Goal: Transaction & Acquisition: Subscribe to service/newsletter

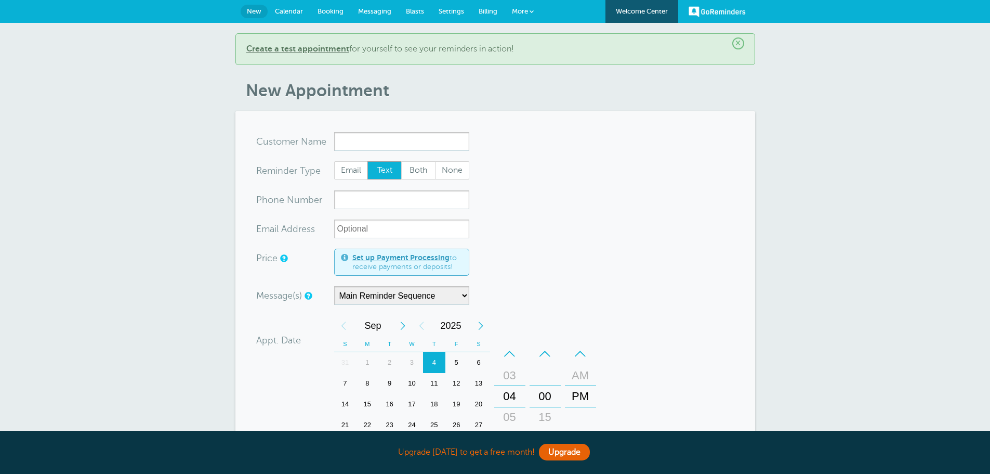
click at [489, 7] on span "Billing" at bounding box center [488, 11] width 19 height 8
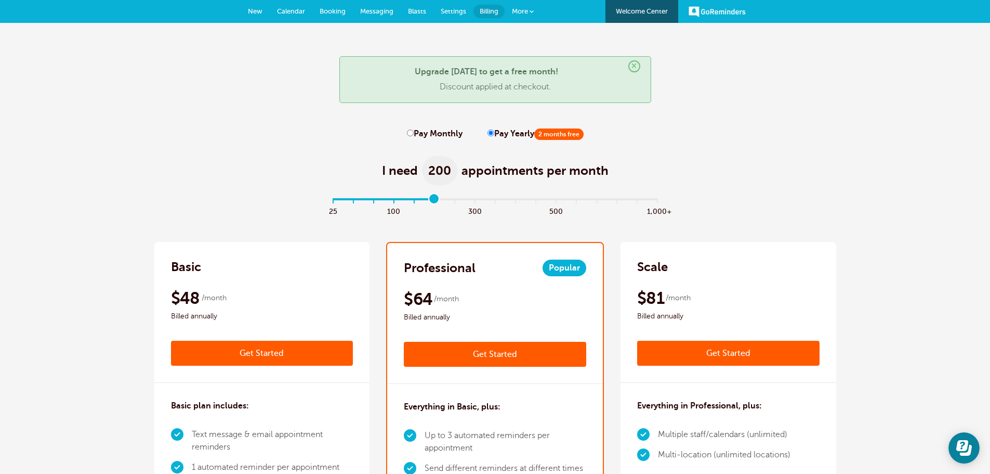
drag, startPoint x: 333, startPoint y: 198, endPoint x: 428, endPoint y: 200, distance: 95.2
type input "5"
click at [428, 200] on input "range" at bounding box center [495, 201] width 336 height 2
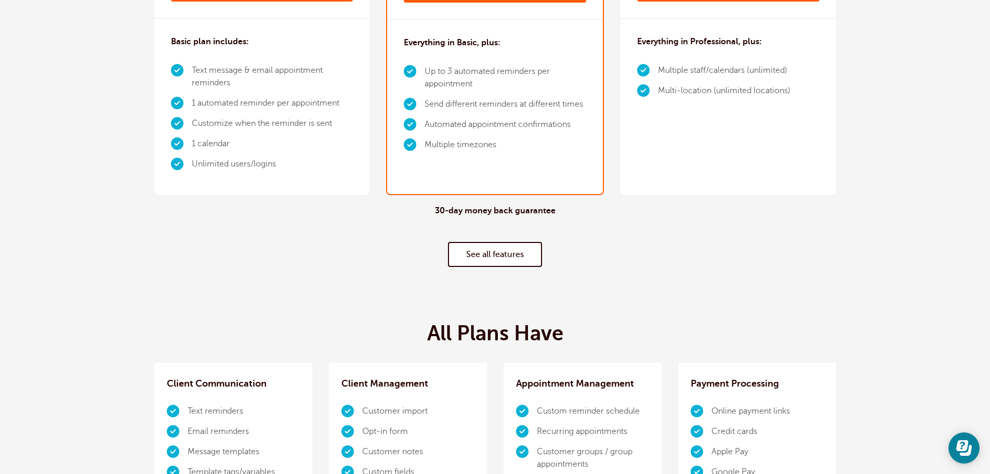
scroll to position [416, 0]
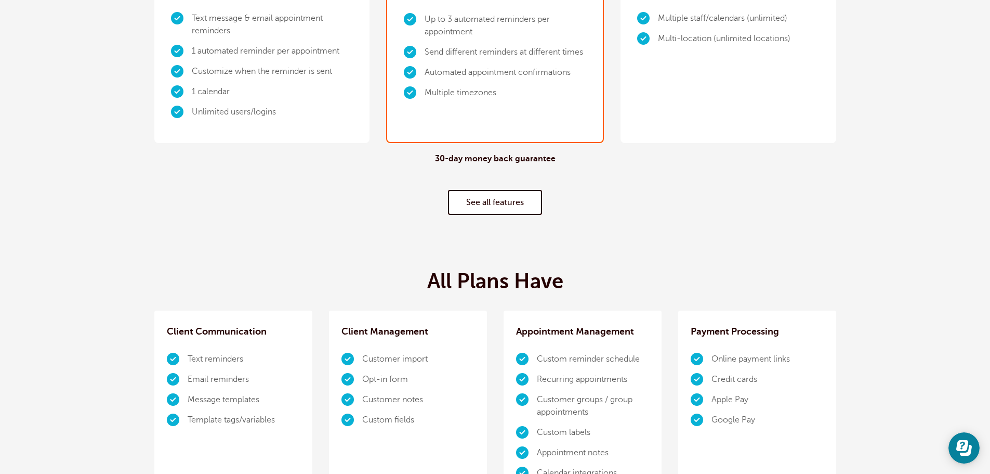
click at [497, 204] on link "See all features" at bounding box center [495, 202] width 94 height 25
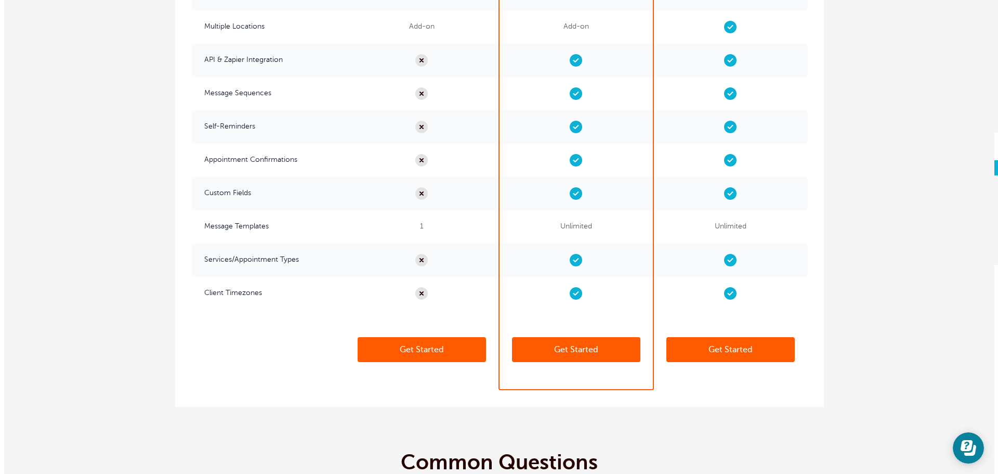
scroll to position [2760, 0]
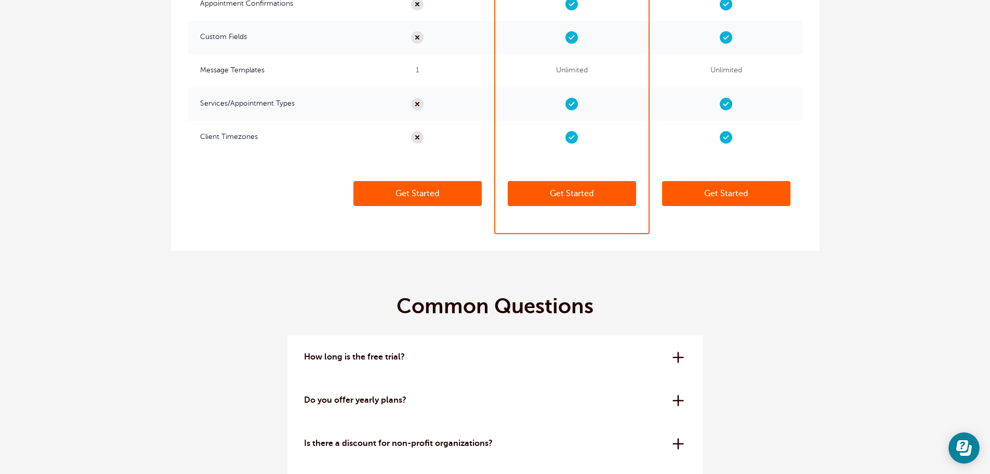
click at [566, 196] on link "Get Started" at bounding box center [572, 193] width 128 height 25
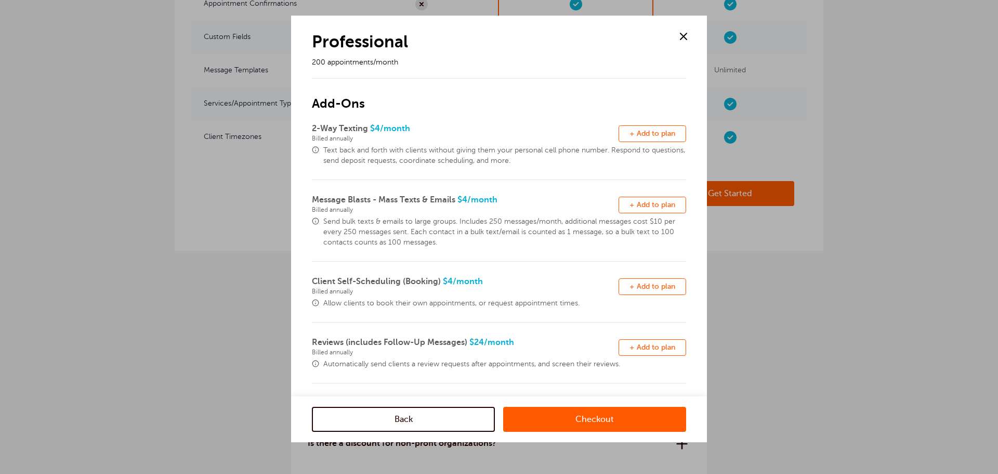
click at [621, 419] on link "Checkout" at bounding box center [594, 419] width 183 height 25
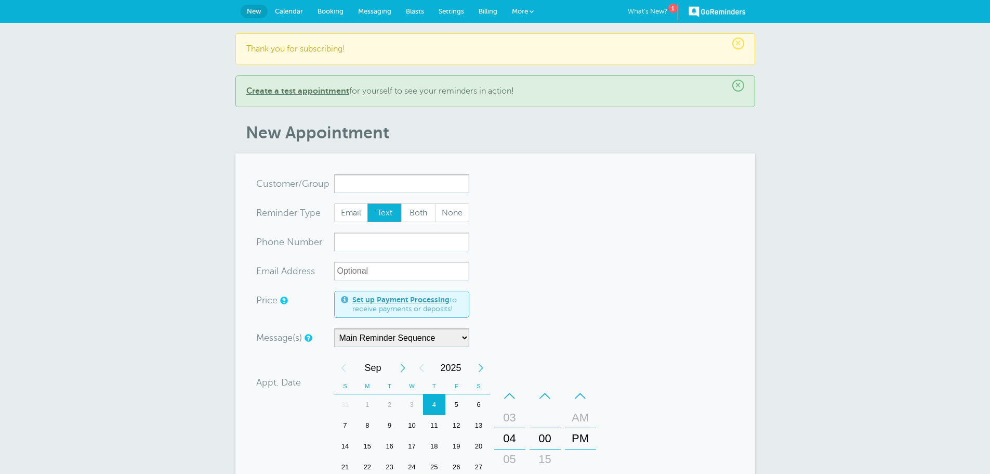
click at [493, 7] on span "Billing" at bounding box center [488, 11] width 19 height 8
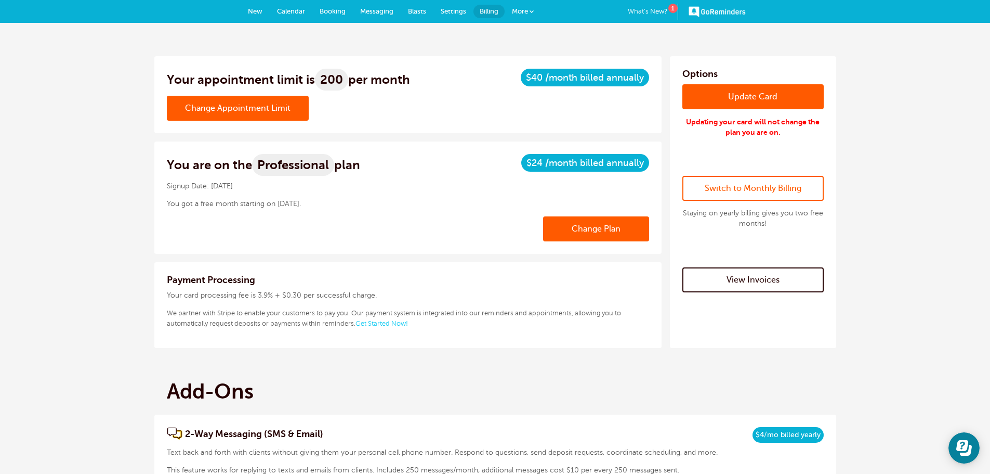
click at [743, 281] on link "View Invoices" at bounding box center [753, 279] width 141 height 25
